Goal: Task Accomplishment & Management: Complete application form

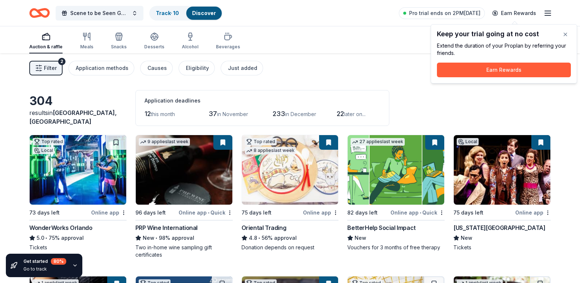
click at [574, 31] on div "Keep your trial going at no cost Extend the duration of your Pro plan by referr…" at bounding box center [504, 53] width 146 height 59
click at [557, 66] on button "Earn Rewards" at bounding box center [504, 70] width 134 height 15
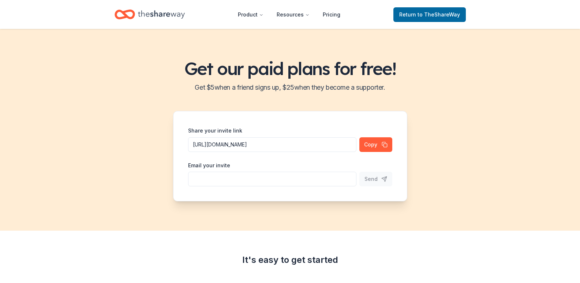
click at [565, 31] on div "Get our paid plans for free! Get $ 5 when a friend signs up, $ 25 when they bec…" at bounding box center [290, 130] width 580 height 202
click at [146, 6] on header "Product Resources Pricing Return to TheShareWay" at bounding box center [290, 14] width 580 height 29
click at [146, 10] on icon "Home" at bounding box center [161, 14] width 47 height 15
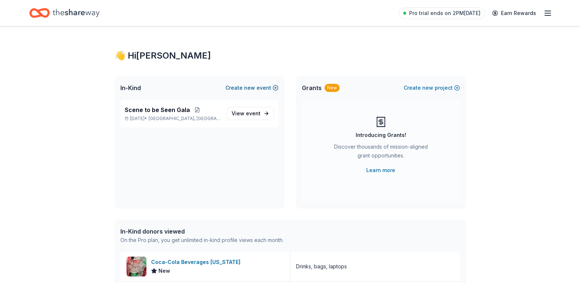
click at [263, 88] on button "Create new event" at bounding box center [251, 87] width 53 height 9
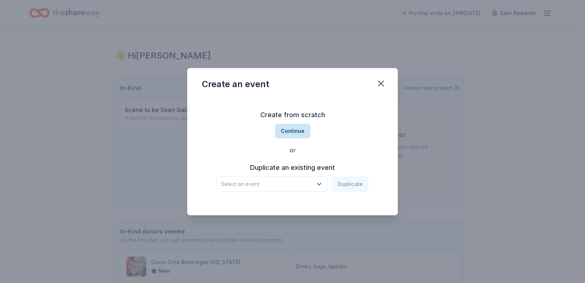
click at [295, 134] on button "Continue" at bounding box center [292, 131] width 35 height 15
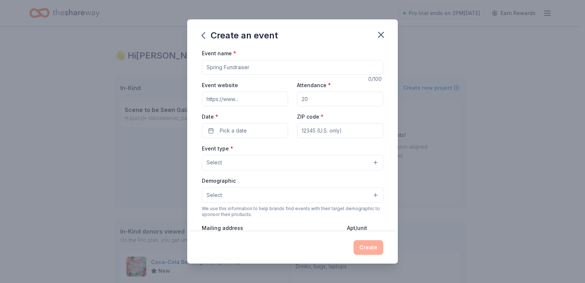
click at [267, 70] on input "Event name *" at bounding box center [292, 67] width 181 height 15
type input "Dale Dash 5k"
click at [247, 132] on button "Pick a date" at bounding box center [245, 130] width 86 height 15
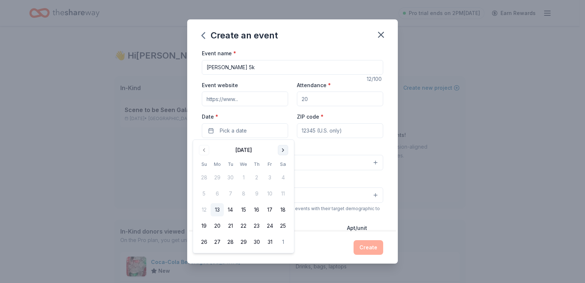
click at [285, 151] on button "Go to next month" at bounding box center [283, 150] width 10 height 10
click at [281, 192] on button "8" at bounding box center [283, 193] width 13 height 13
click at [323, 99] on input "Attendance *" at bounding box center [340, 98] width 86 height 15
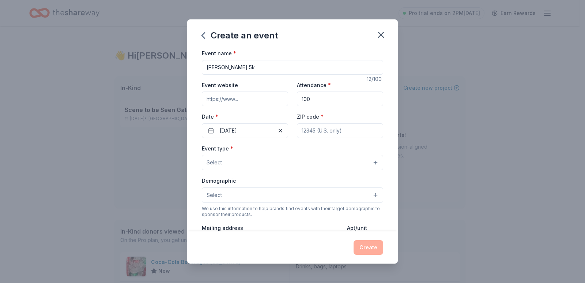
type input "100"
click at [321, 162] on button "Select" at bounding box center [292, 162] width 181 height 15
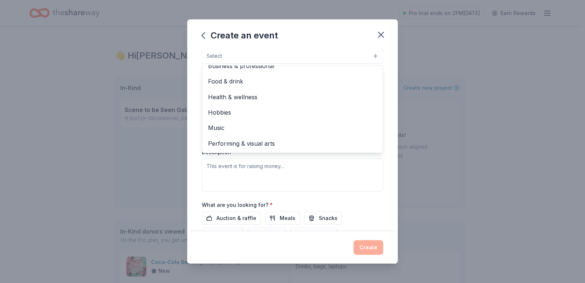
scroll to position [110, 0]
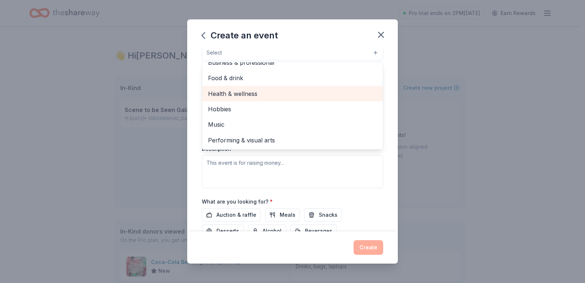
click at [265, 92] on span "Health & wellness" at bounding box center [292, 94] width 169 height 10
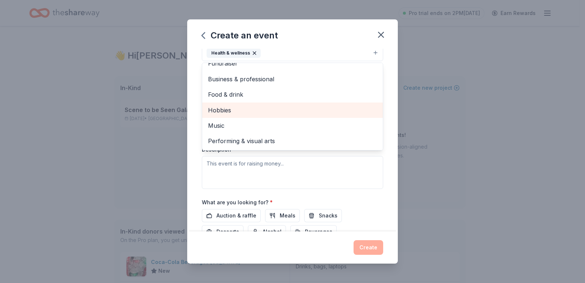
scroll to position [0, 0]
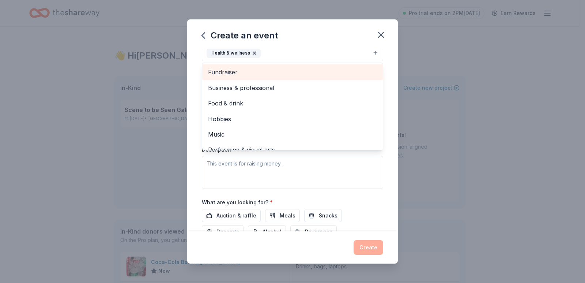
click at [277, 71] on span "Fundraiser" at bounding box center [292, 72] width 169 height 10
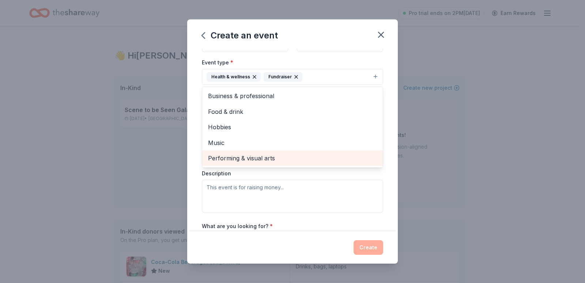
scroll to position [73, 0]
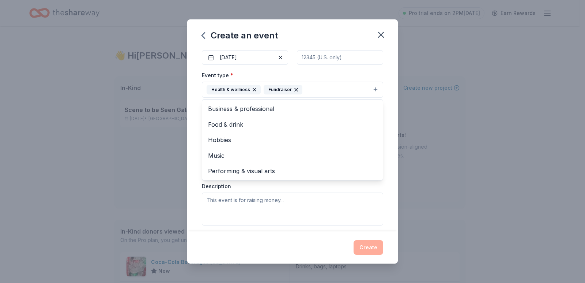
click at [194, 173] on div "Event name * Dale Dash 5k 12 /100 Event website Attendance * 100 Date * 11/08/2…" at bounding box center [292, 140] width 211 height 183
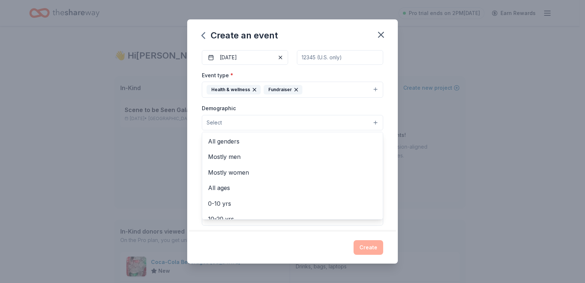
click at [281, 127] on button "Select" at bounding box center [292, 122] width 181 height 15
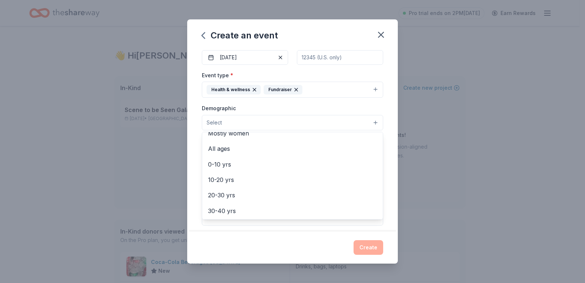
scroll to position [37, 0]
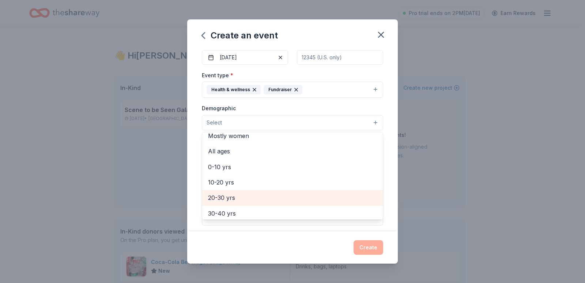
click at [243, 199] on span "20-30 yrs" at bounding box center [292, 198] width 169 height 10
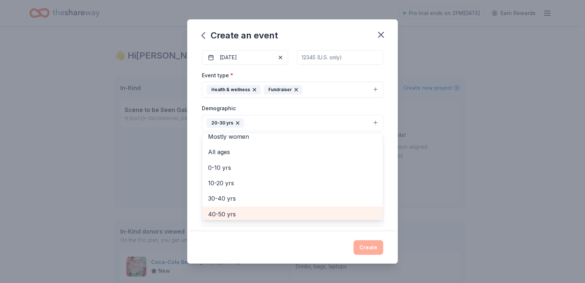
click at [234, 215] on span "40-50 yrs" at bounding box center [292, 214] width 169 height 10
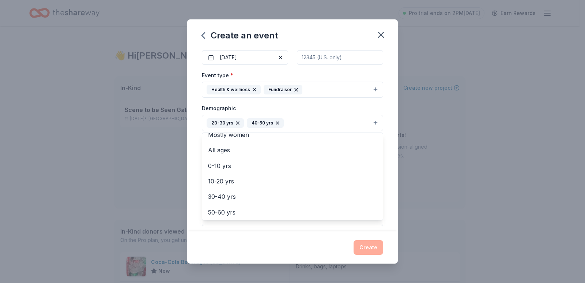
click at [277, 122] on icon "button" at bounding box center [277, 122] width 3 height 3
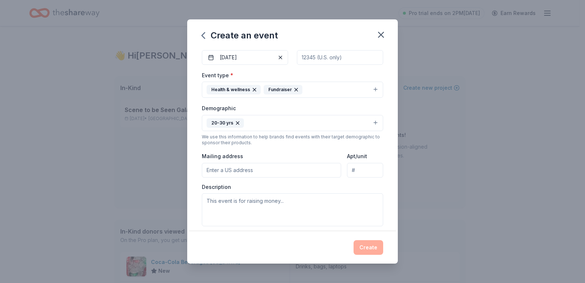
click at [262, 128] on button "20-30 yrs" at bounding box center [292, 123] width 181 height 16
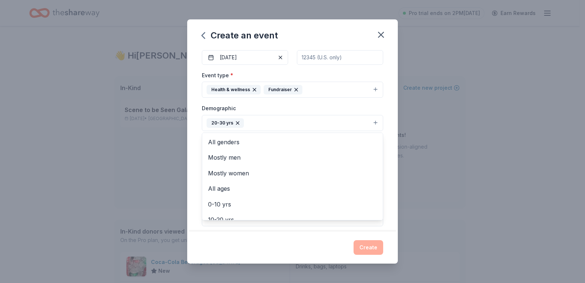
click at [192, 148] on div "Event name * Dale Dash 5k 12 /100 Event website Attendance * 100 Date * 11/08/2…" at bounding box center [292, 140] width 211 height 183
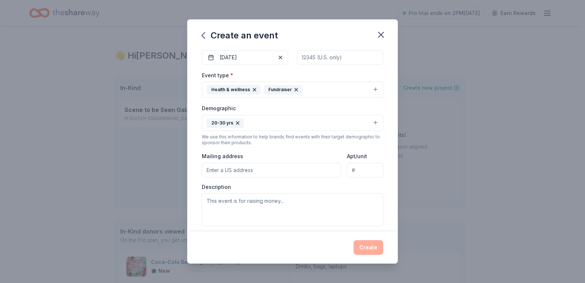
click at [265, 125] on button "20-30 yrs" at bounding box center [292, 123] width 181 height 16
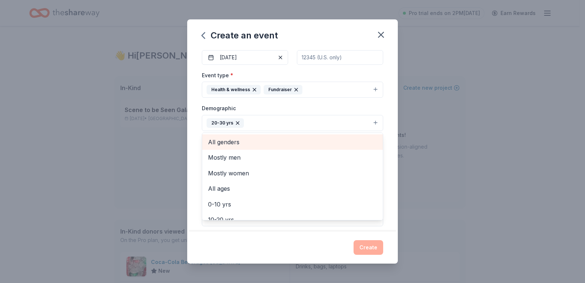
click at [252, 146] on span "All genders" at bounding box center [292, 142] width 169 height 10
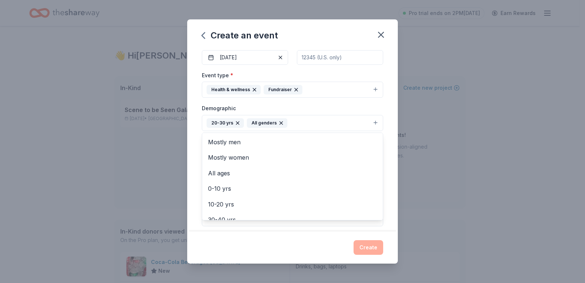
click at [192, 163] on div "Event name * Dale Dash 5k 12 /100 Event website Attendance * 100 Date * 11/08/2…" at bounding box center [292, 140] width 211 height 183
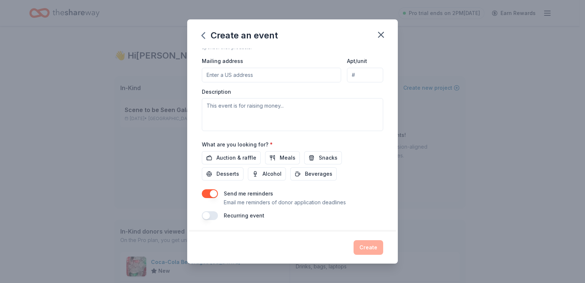
scroll to position [169, 0]
click at [250, 114] on textarea at bounding box center [292, 114] width 181 height 33
click at [238, 156] on span "Auction & raffle" at bounding box center [237, 157] width 40 height 9
click at [306, 173] on span "Beverages" at bounding box center [318, 173] width 27 height 9
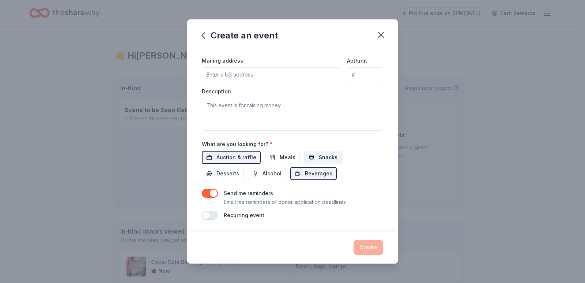
click at [312, 158] on button "Snacks" at bounding box center [323, 157] width 38 height 13
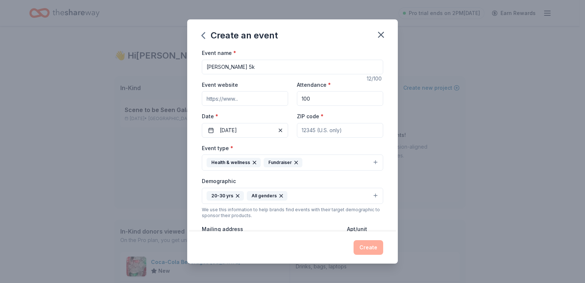
scroll to position [0, 0]
click at [348, 132] on input "ZIP code *" at bounding box center [340, 130] width 86 height 15
type input "34102"
click at [331, 108] on div "Event website Attendance * 100 Date * 11/08/2025 ZIP code * 34102" at bounding box center [292, 108] width 181 height 57
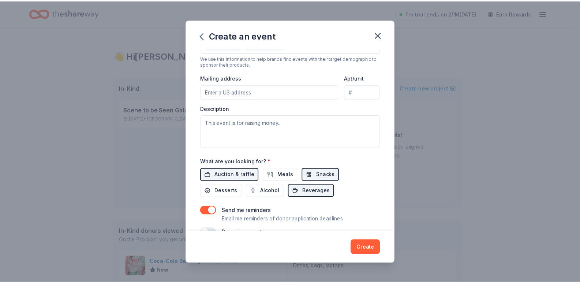
scroll to position [169, 0]
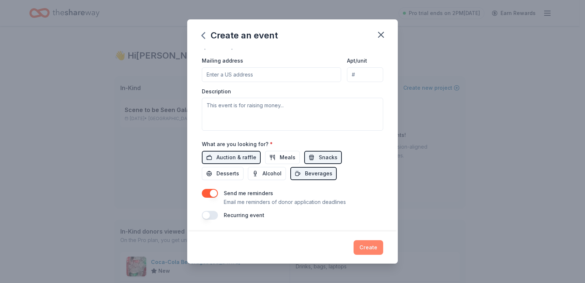
click at [359, 243] on button "Create" at bounding box center [369, 247] width 30 height 15
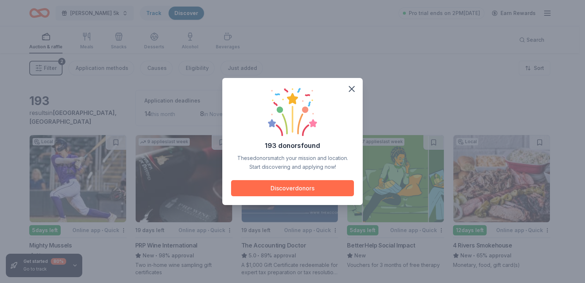
click at [317, 187] on button "Discover donors" at bounding box center [292, 188] width 123 height 16
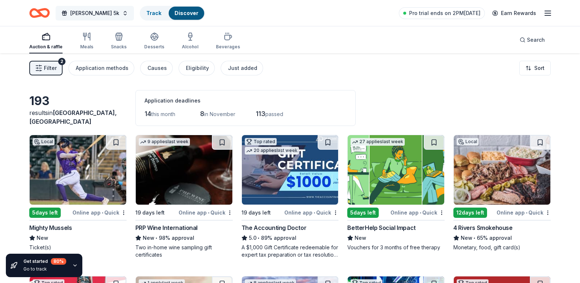
click at [80, 14] on span "Dale Dash 5k" at bounding box center [94, 13] width 49 height 9
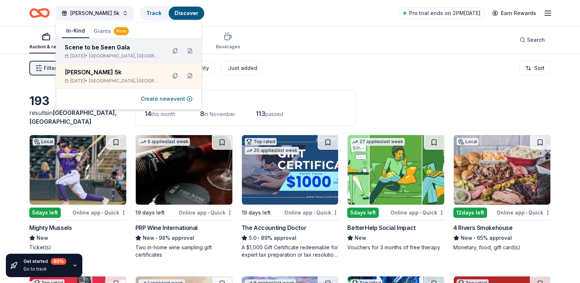
click at [88, 48] on div "Scene to be Seen Gala" at bounding box center [113, 47] width 96 height 9
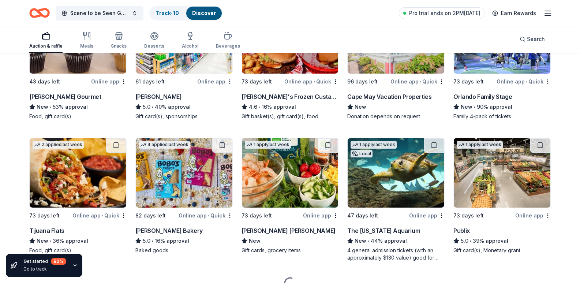
scroll to position [1273, 0]
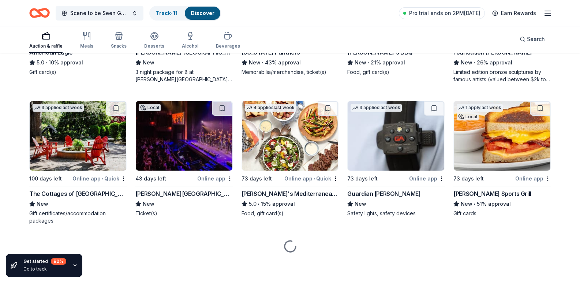
scroll to position [1639, 0]
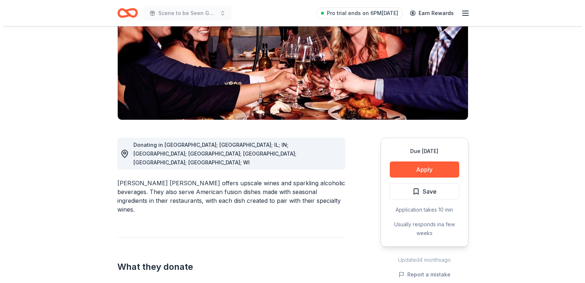
scroll to position [146, 0]
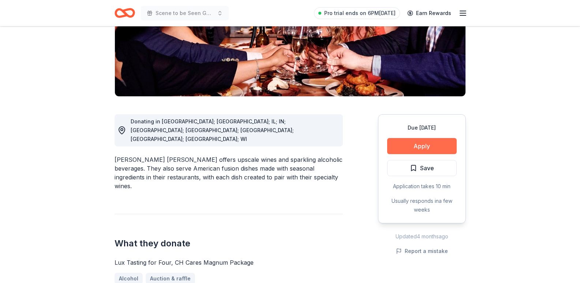
click at [411, 138] on button "Apply" at bounding box center [422, 146] width 70 height 16
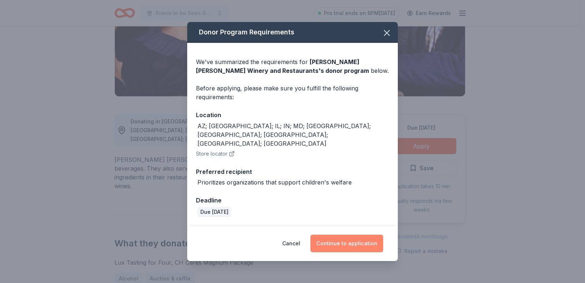
click at [346, 237] on button "Continue to application" at bounding box center [347, 244] width 73 height 18
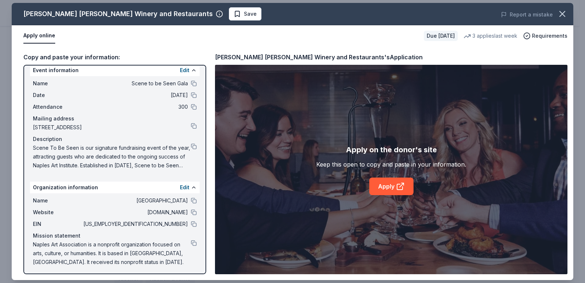
scroll to position [9, 0]
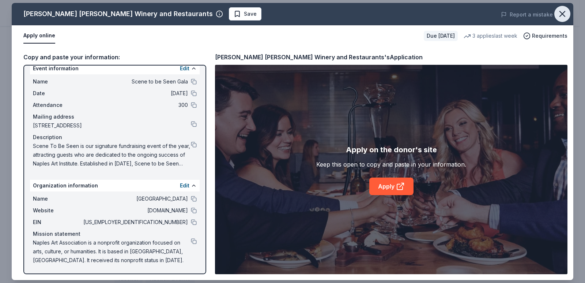
click at [562, 12] on icon "button" at bounding box center [563, 14] width 10 height 10
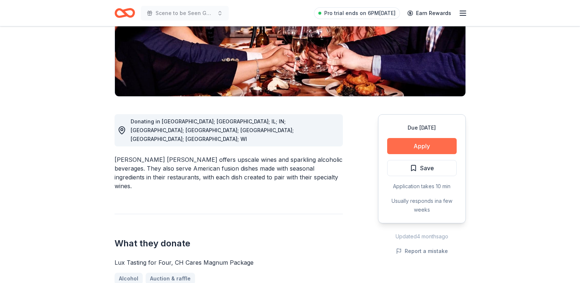
click at [451, 138] on button "Apply" at bounding box center [422, 146] width 70 height 16
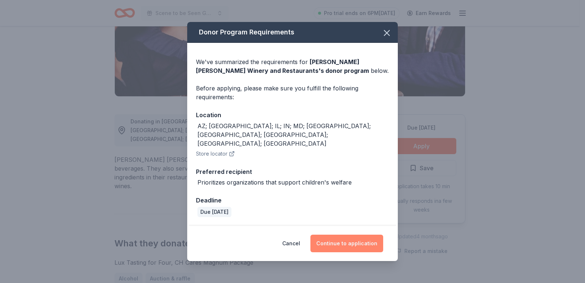
click at [349, 235] on button "Continue to application" at bounding box center [347, 244] width 73 height 18
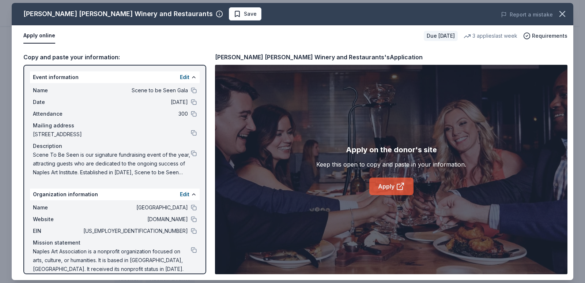
click at [391, 185] on link "Apply" at bounding box center [392, 186] width 44 height 18
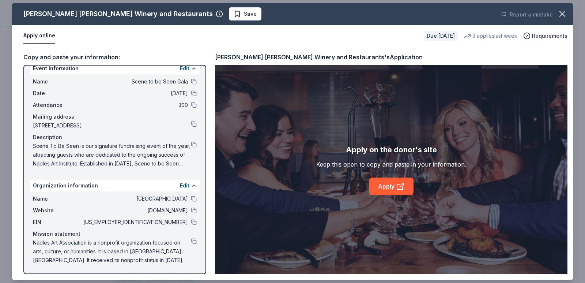
scroll to position [0, 0]
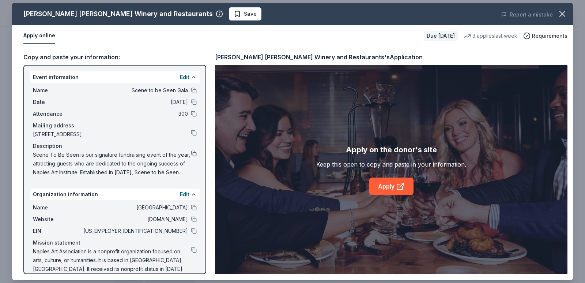
click at [191, 154] on button at bounding box center [194, 153] width 6 height 6
click at [244, 10] on span "Save" at bounding box center [250, 14] width 13 height 9
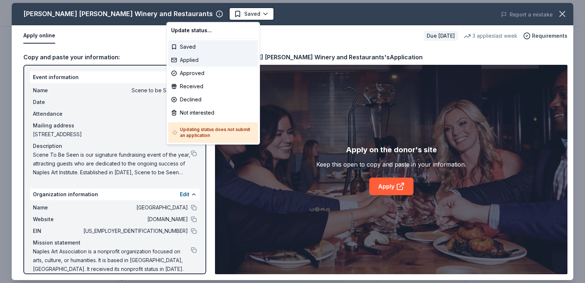
click at [201, 59] on div "Applied" at bounding box center [213, 59] width 90 height 13
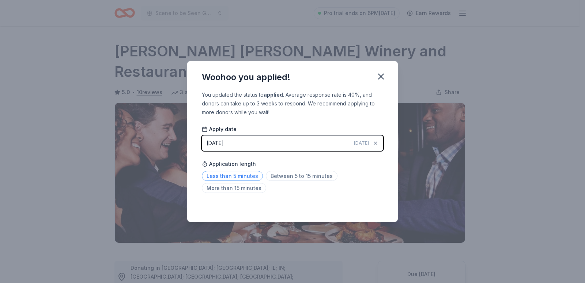
click at [235, 173] on span "Less than 5 minutes" at bounding box center [232, 176] width 61 height 10
click at [369, 207] on div "Saved" at bounding box center [292, 205] width 181 height 9
click at [381, 70] on button "button" at bounding box center [381, 76] width 16 height 16
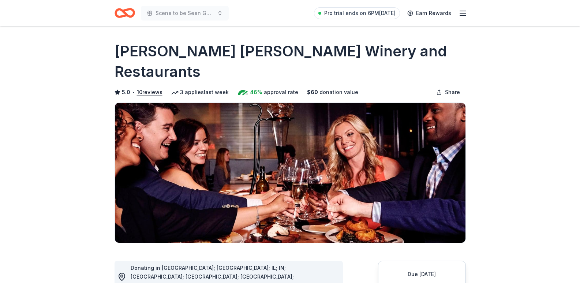
click at [125, 9] on icon "Home" at bounding box center [127, 12] width 11 height 7
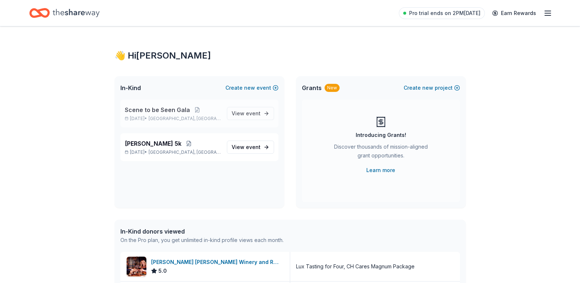
click at [159, 110] on span "Scene to be Seen Gala" at bounding box center [157, 109] width 65 height 9
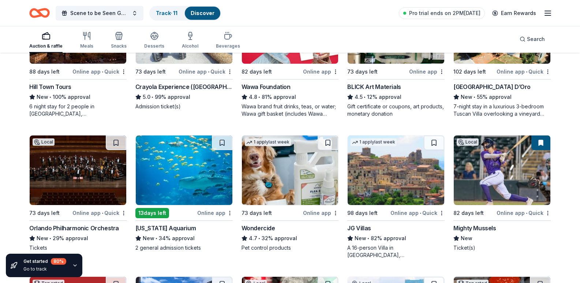
scroll to position [601, 0]
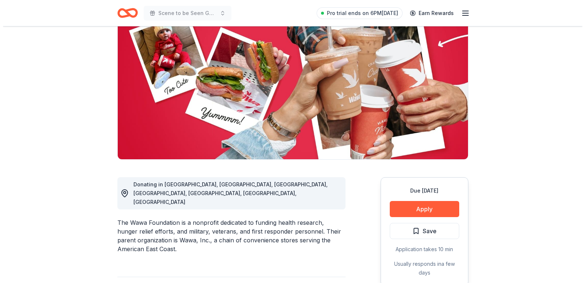
scroll to position [146, 0]
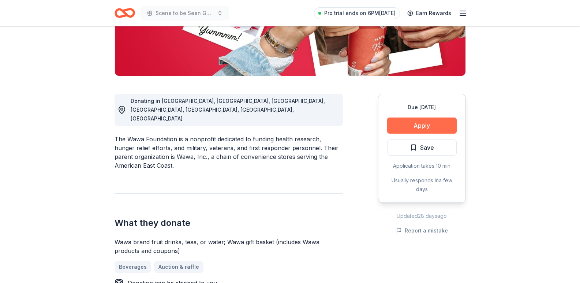
click at [441, 124] on button "Apply" at bounding box center [422, 125] width 70 height 16
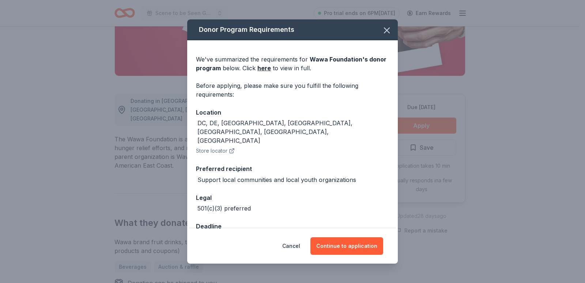
scroll to position [6, 0]
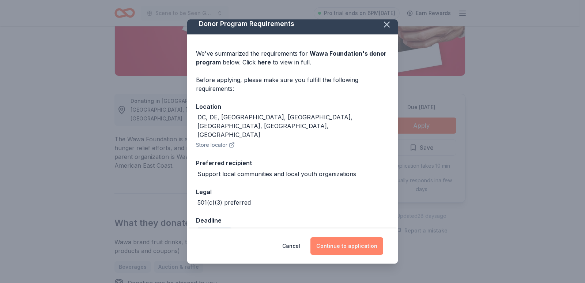
click at [371, 252] on button "Continue to application" at bounding box center [347, 246] width 73 height 18
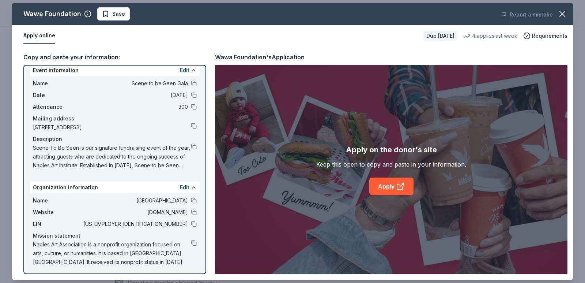
scroll to position [9, 0]
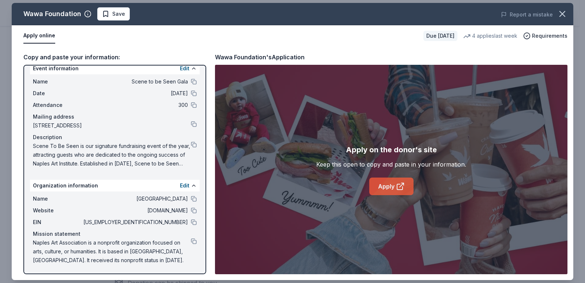
click at [398, 191] on link "Apply" at bounding box center [392, 186] width 44 height 18
click at [191, 222] on button at bounding box center [194, 222] width 6 height 6
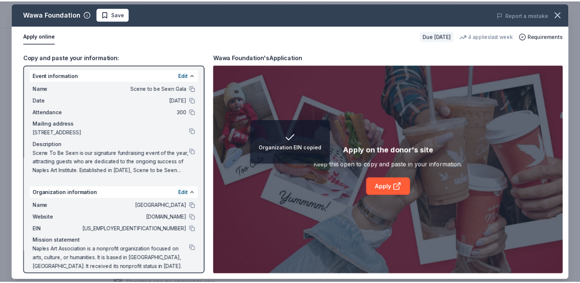
scroll to position [0, 0]
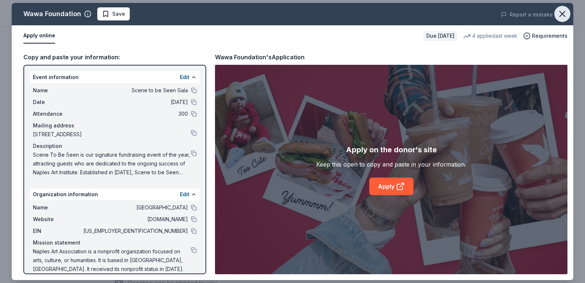
click at [563, 10] on icon "button" at bounding box center [563, 14] width 10 height 10
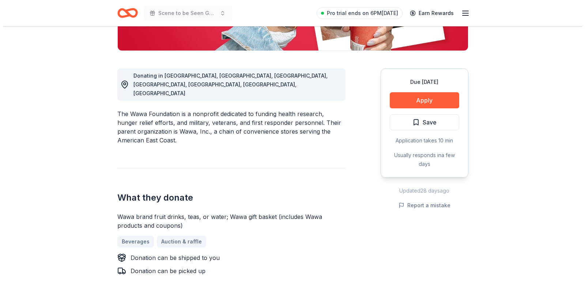
scroll to position [183, 0]
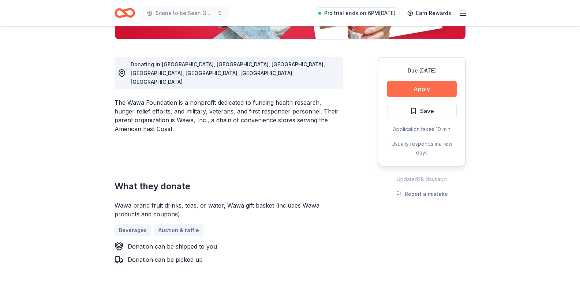
click at [423, 88] on button "Apply" at bounding box center [422, 89] width 70 height 16
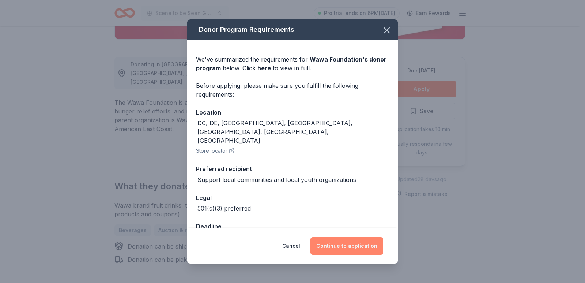
click at [360, 242] on button "Continue to application" at bounding box center [347, 246] width 73 height 18
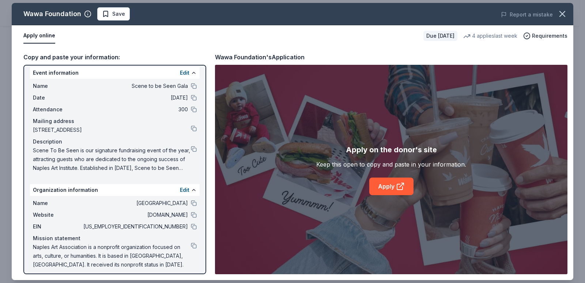
scroll to position [9, 0]
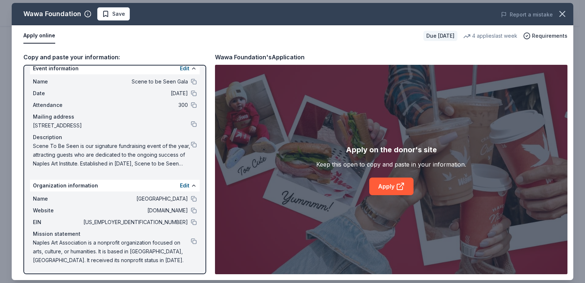
click at [167, 158] on span "Scene To Be Seen is our signature fundraising event of the year, attracting gue…" at bounding box center [112, 155] width 158 height 26
click at [171, 162] on span "Scene To Be Seen is our signature fundraising event of the year, attracting gue…" at bounding box center [112, 155] width 158 height 26
click at [182, 70] on button "Edit" at bounding box center [185, 68] width 10 height 9
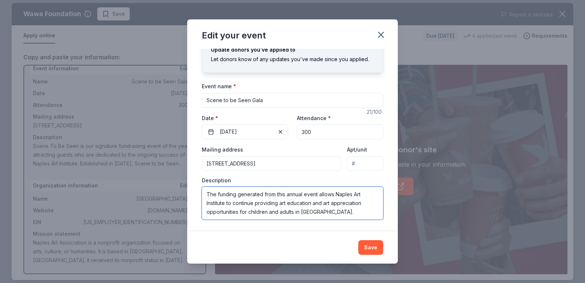
scroll to position [100, 0]
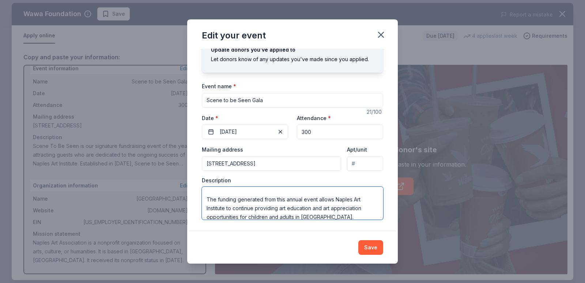
drag, startPoint x: 335, startPoint y: 214, endPoint x: 207, endPoint y: 206, distance: 128.3
click at [207, 206] on textarea "Scene To Be Seen is our signature fundraising event of the year, attracting gue…" at bounding box center [292, 203] width 181 height 33
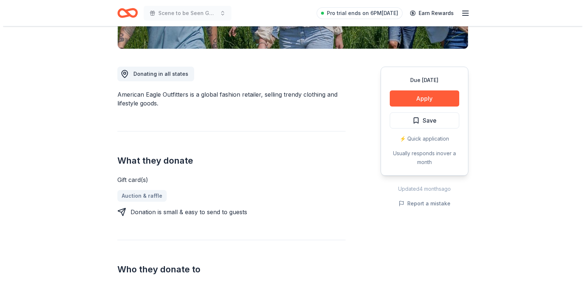
scroll to position [183, 0]
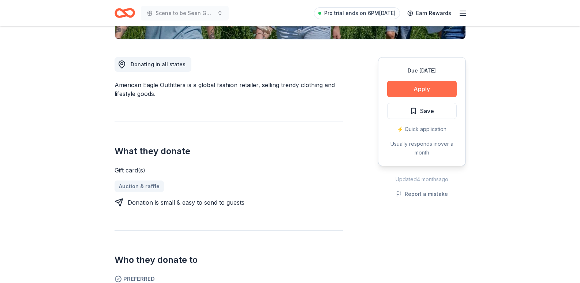
click at [416, 89] on button "Apply" at bounding box center [422, 89] width 70 height 16
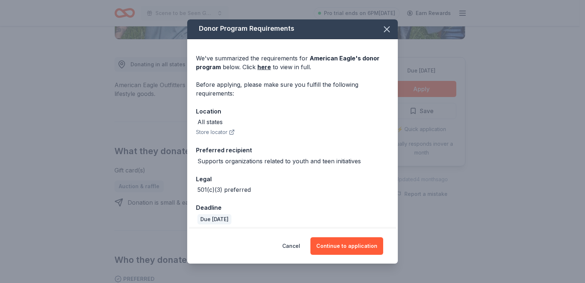
scroll to position [0, 0]
